Goal: Check status

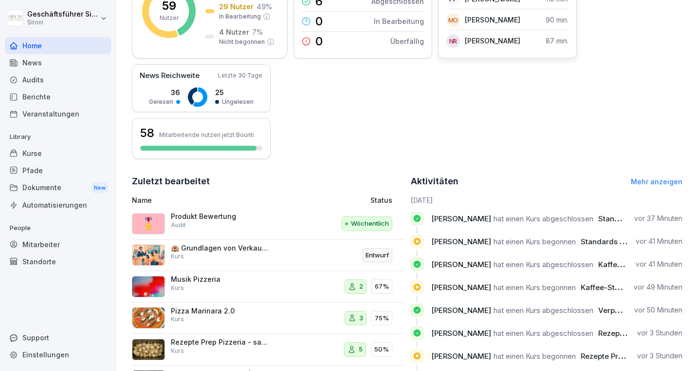
scroll to position [224, 0]
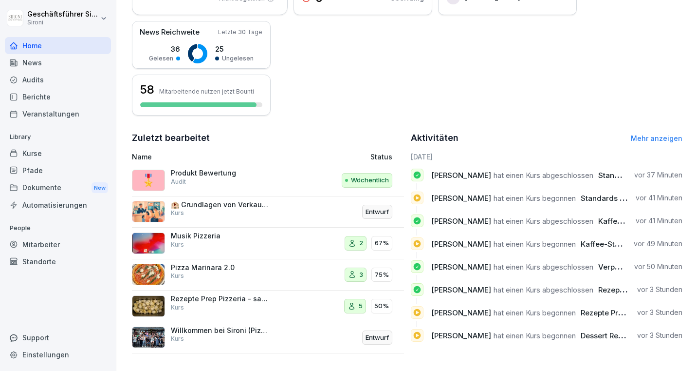
click at [35, 43] on div "Home" at bounding box center [58, 45] width 106 height 17
click at [69, 152] on div "Kurse" at bounding box center [58, 153] width 106 height 17
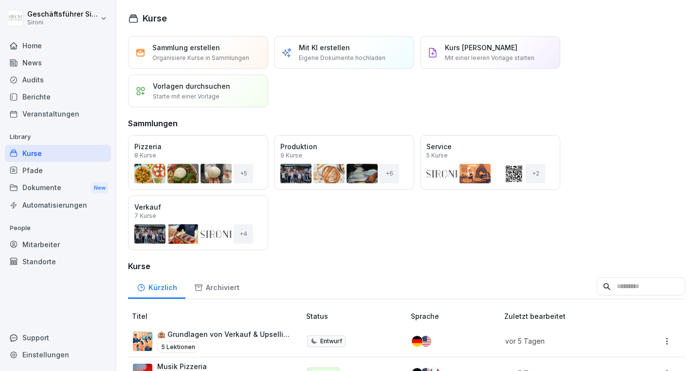
click at [29, 242] on div "Mitarbeiter" at bounding box center [58, 244] width 106 height 17
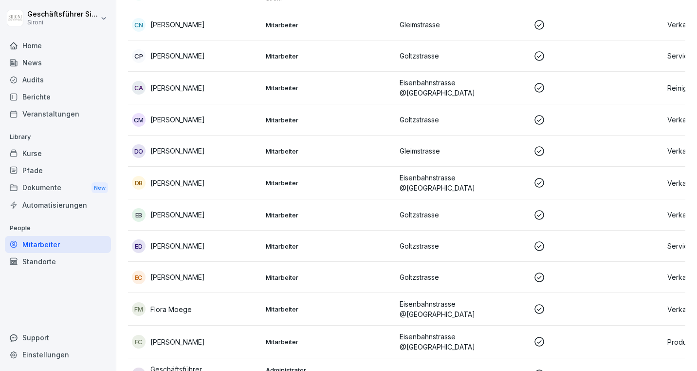
scroll to position [531, 0]
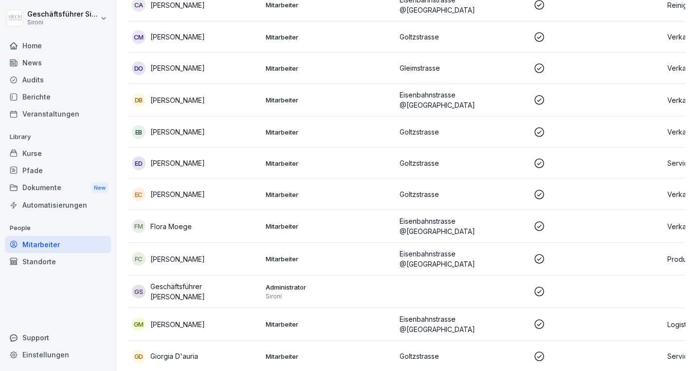
click at [181, 127] on p "[PERSON_NAME]" at bounding box center [177, 132] width 55 height 10
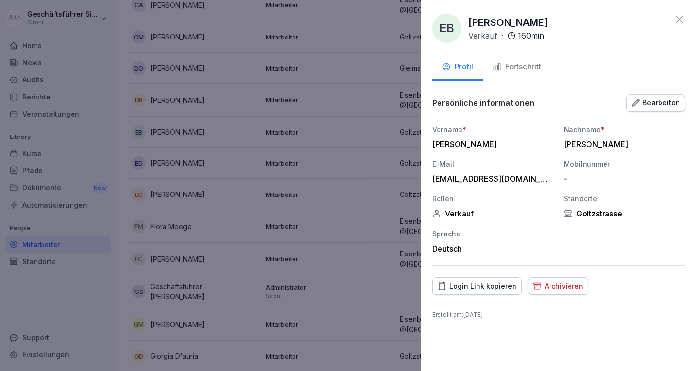
click at [528, 58] on button "Fortschritt" at bounding box center [517, 68] width 68 height 26
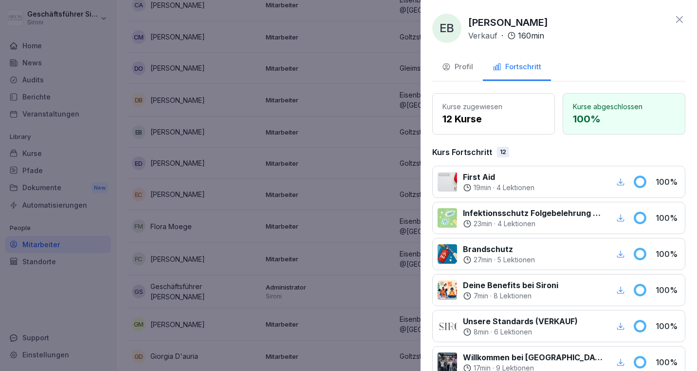
click at [524, 39] on p "160 min" at bounding box center [531, 36] width 26 height 12
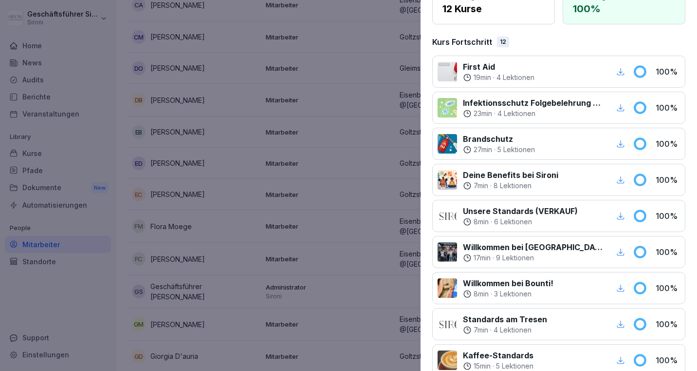
scroll to position [0, 0]
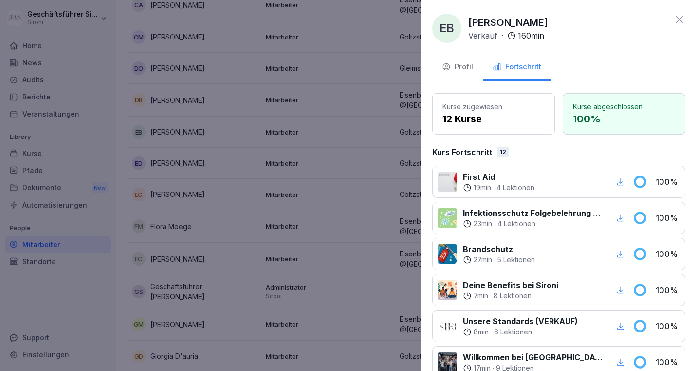
click at [678, 16] on icon at bounding box center [680, 20] width 12 height 12
